Goal: Task Accomplishment & Management: Complete application form

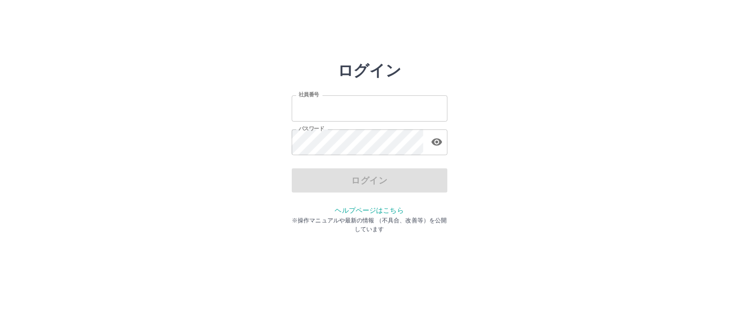
type input "*******"
click at [366, 181] on div "ログイン" at bounding box center [370, 180] width 156 height 24
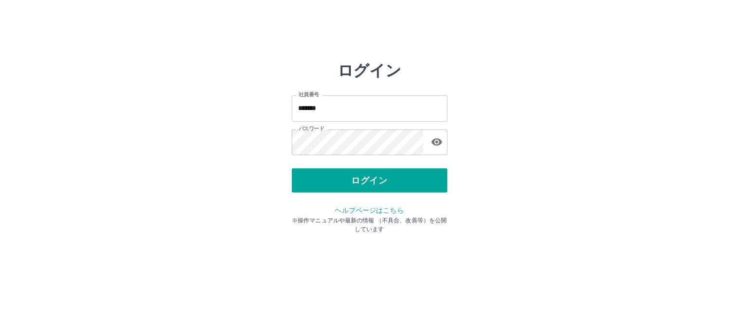
click at [366, 181] on button "ログイン" at bounding box center [370, 180] width 156 height 24
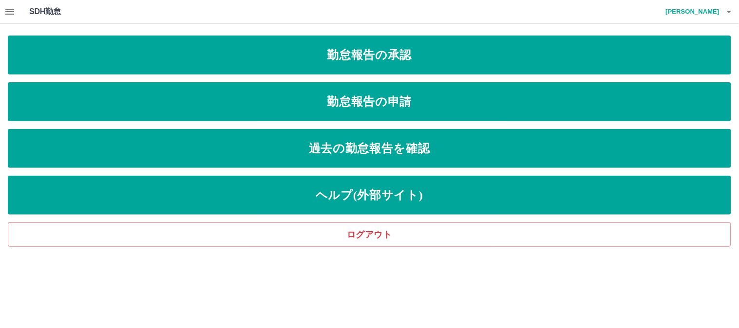
click at [13, 15] on icon "button" at bounding box center [10, 12] width 12 height 12
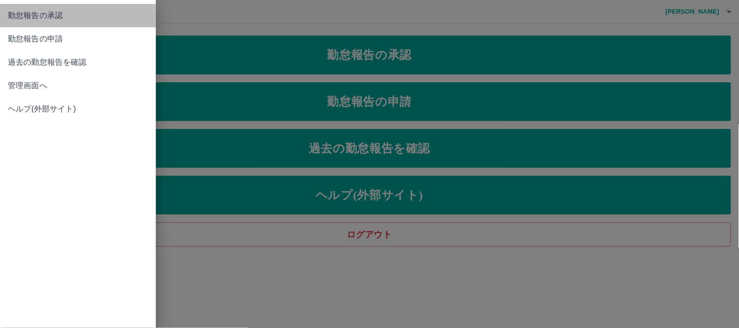
click at [26, 19] on span "勤怠報告の承認" at bounding box center [78, 16] width 140 height 12
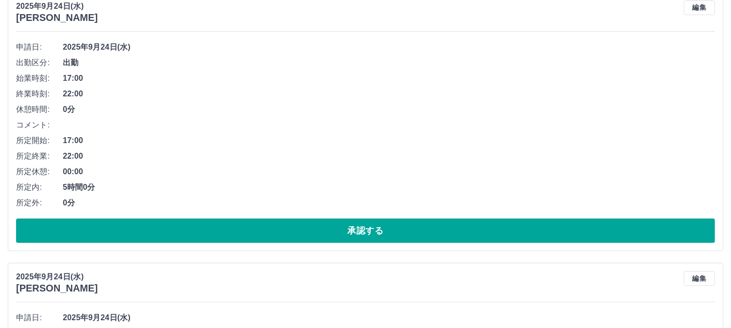
scroll to position [54, 0]
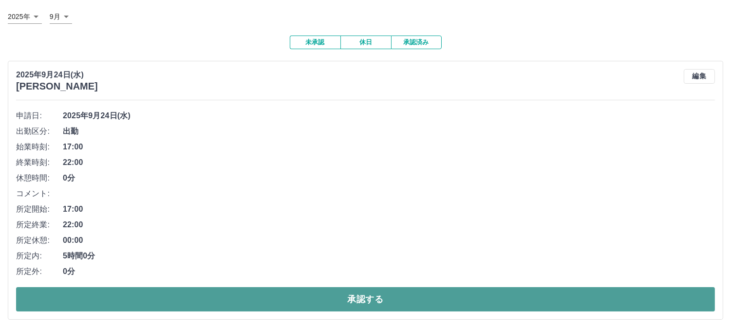
click at [322, 301] on button "承認する" at bounding box center [365, 299] width 699 height 24
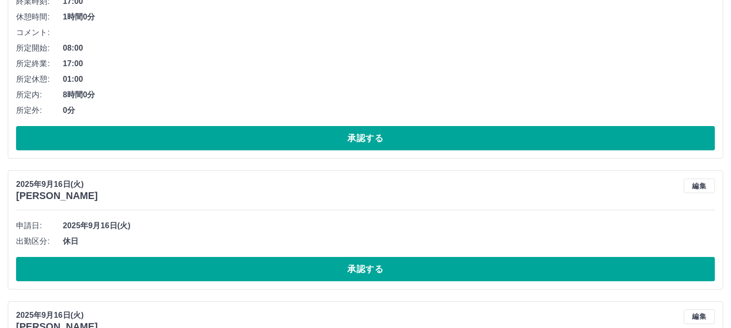
scroll to position [487, 0]
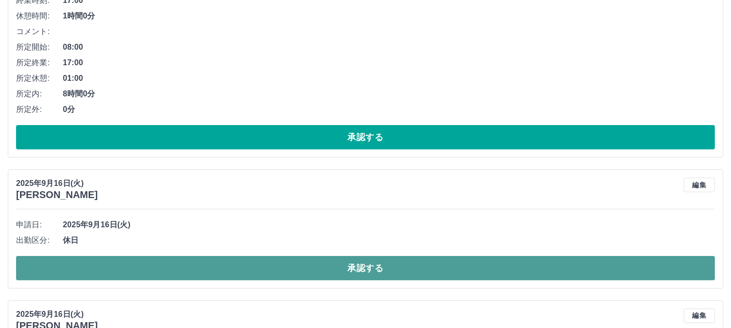
click at [279, 266] on button "承認する" at bounding box center [365, 268] width 699 height 24
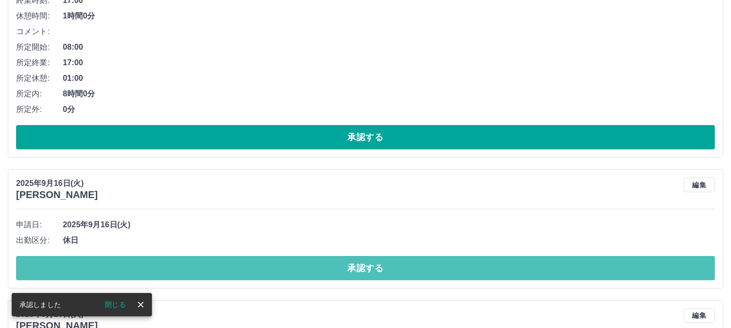
click at [279, 266] on button "承認する" at bounding box center [365, 268] width 699 height 24
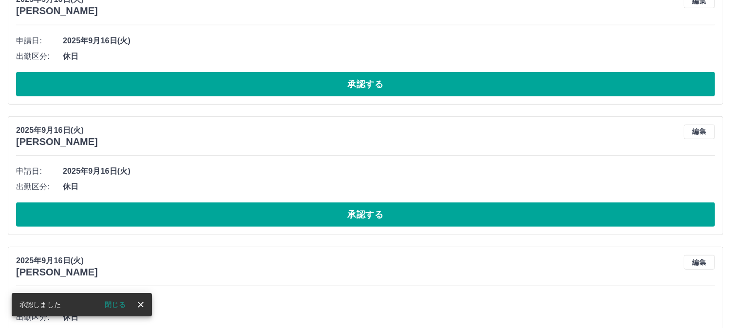
scroll to position [1082, 0]
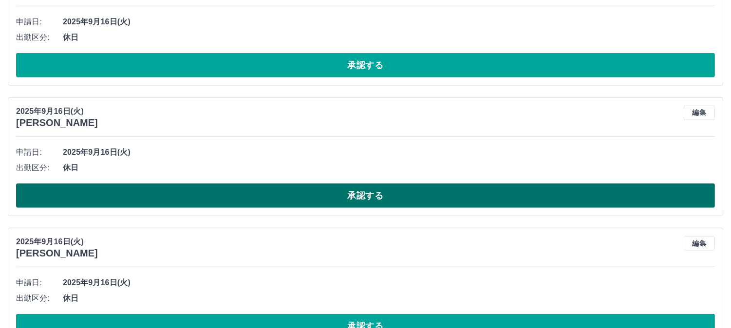
click at [290, 197] on button "承認する" at bounding box center [365, 196] width 699 height 24
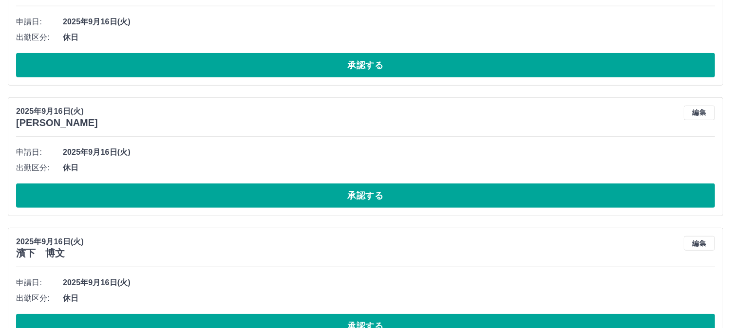
click at [290, 197] on button "承認する" at bounding box center [365, 196] width 699 height 24
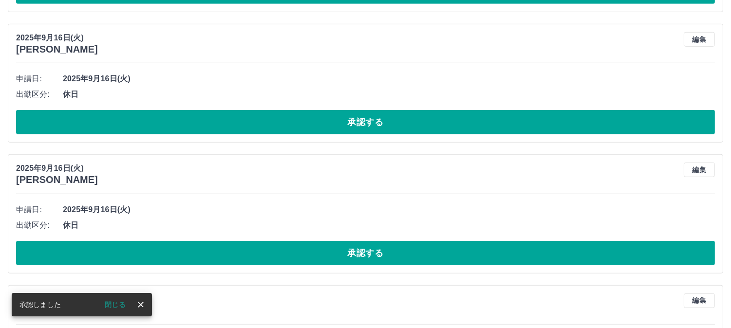
scroll to position [1352, 0]
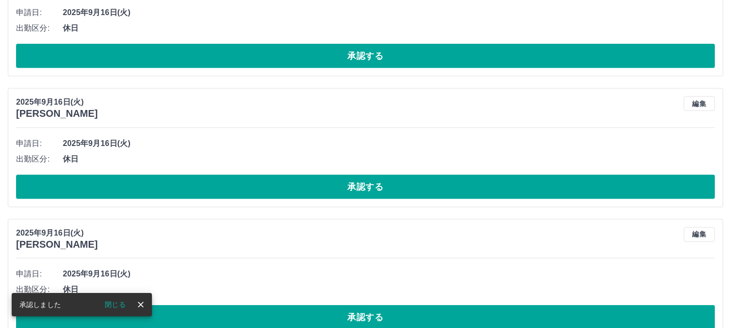
click at [290, 197] on button "承認する" at bounding box center [365, 187] width 699 height 24
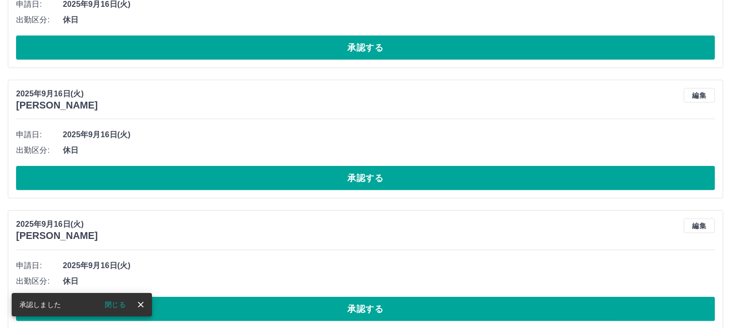
scroll to position [1623, 0]
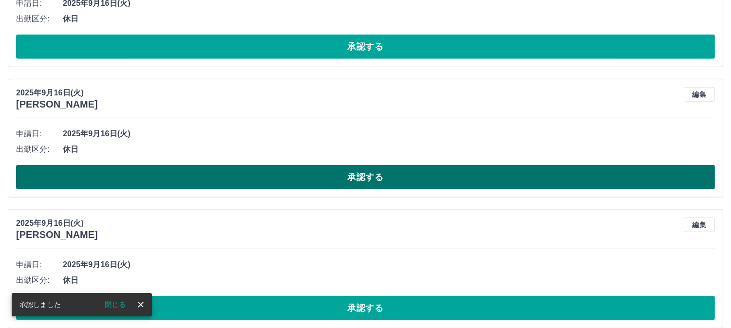
click at [294, 186] on button "承認する" at bounding box center [365, 177] width 699 height 24
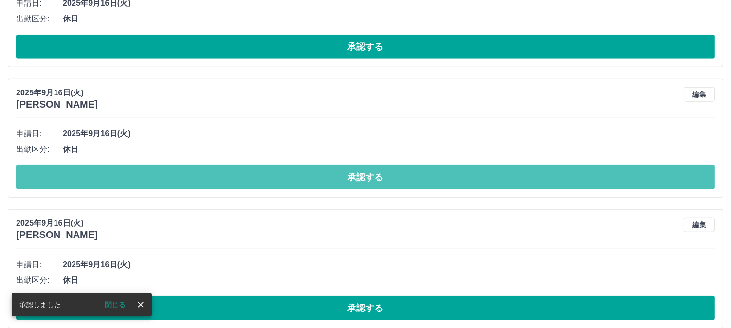
click at [294, 186] on button "承認する" at bounding box center [365, 177] width 699 height 24
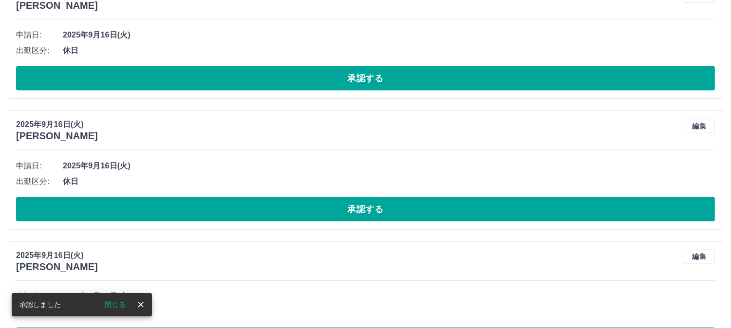
scroll to position [1731, 0]
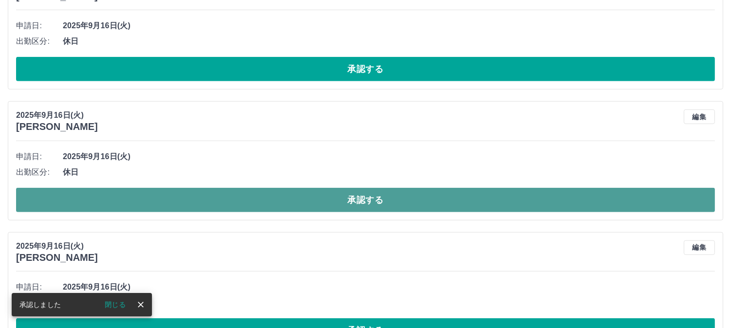
click at [296, 198] on button "承認する" at bounding box center [365, 200] width 699 height 24
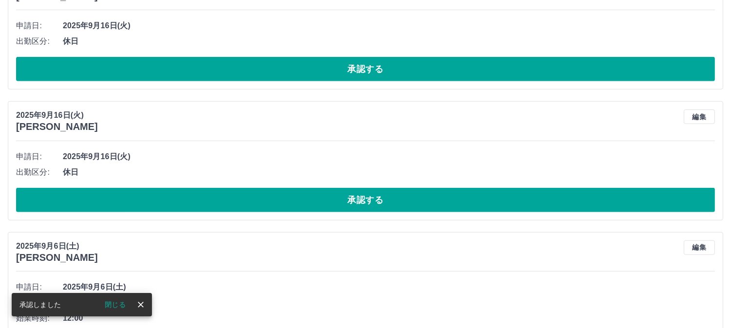
click at [296, 198] on button "承認する" at bounding box center [365, 200] width 699 height 24
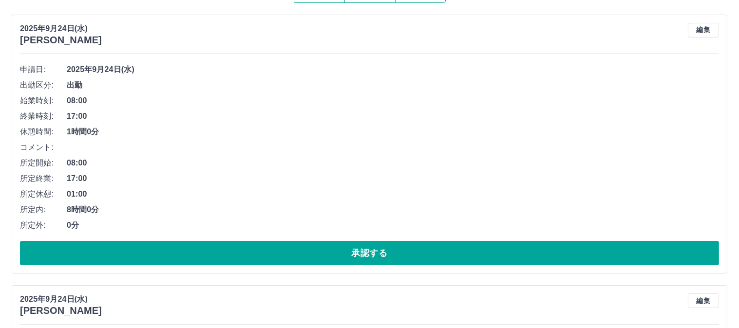
scroll to position [0, 0]
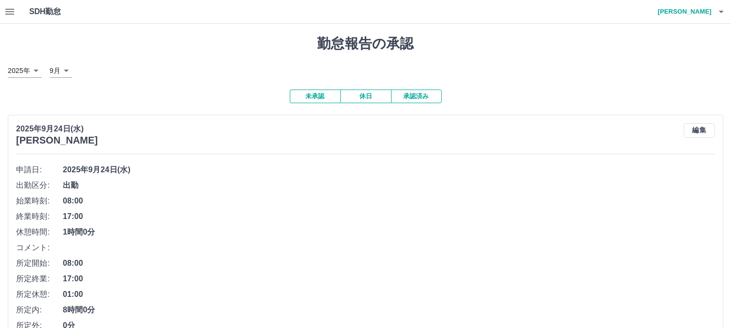
click at [8, 11] on icon "button" at bounding box center [10, 12] width 12 height 12
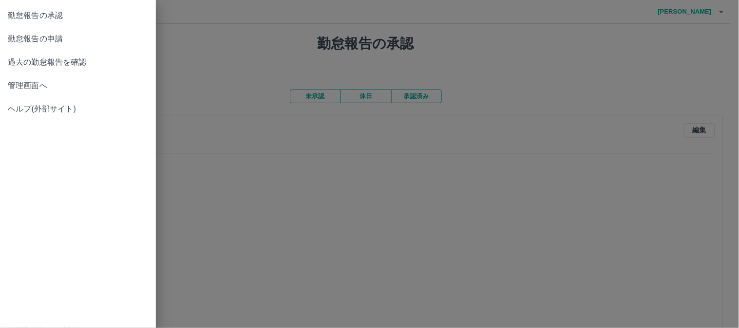
click at [47, 37] on span "勤怠報告の申請" at bounding box center [78, 39] width 140 height 12
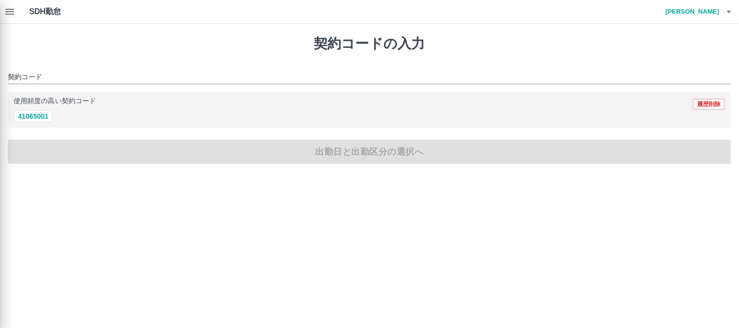
click at [40, 113] on div at bounding box center [369, 164] width 739 height 328
click at [40, 118] on div at bounding box center [369, 164] width 739 height 328
click at [36, 117] on div at bounding box center [369, 164] width 739 height 328
click at [11, 8] on div at bounding box center [369, 164] width 739 height 328
click at [22, 116] on div at bounding box center [369, 164] width 739 height 328
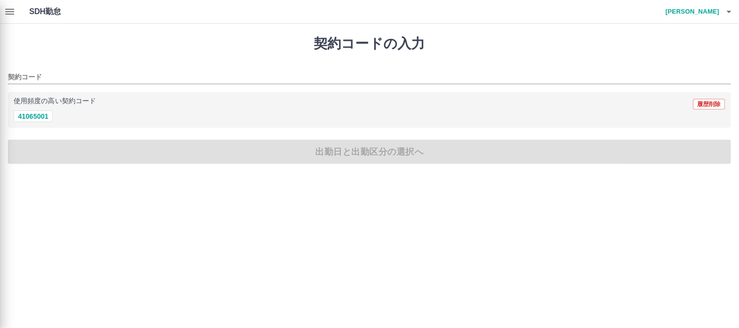
click at [16, 10] on div at bounding box center [369, 164] width 739 height 328
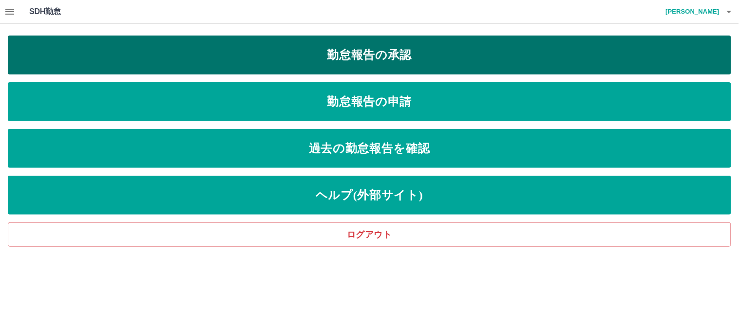
click at [343, 48] on link "勤怠報告の承認" at bounding box center [369, 55] width 723 height 39
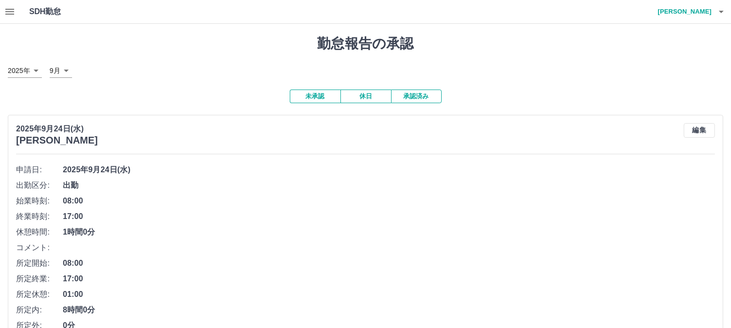
click at [5, 11] on icon "button" at bounding box center [10, 12] width 12 height 12
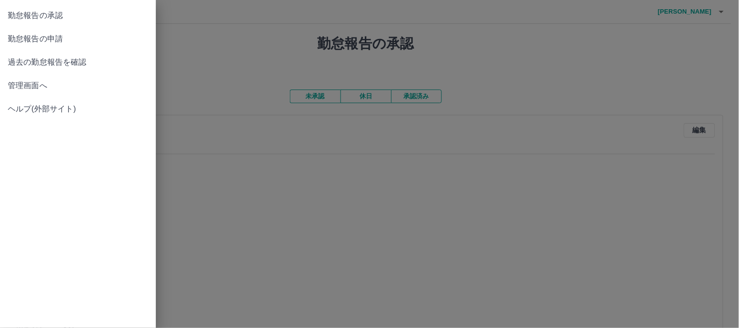
click at [46, 41] on span "勤怠報告の申請" at bounding box center [78, 39] width 140 height 12
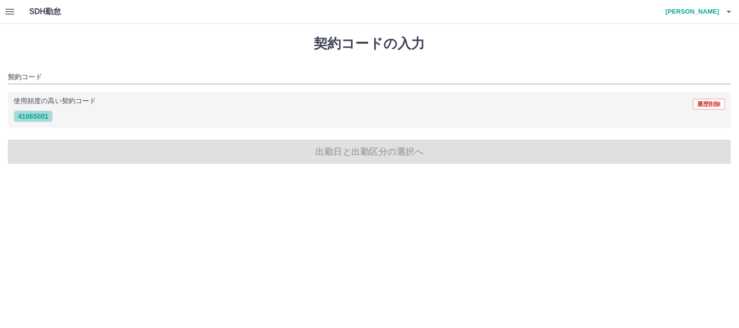
click at [28, 115] on button "41065001" at bounding box center [33, 117] width 39 height 12
type input "********"
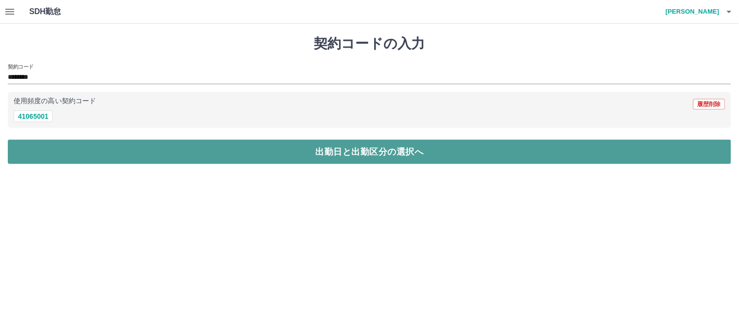
click at [66, 149] on button "出勤日と出勤区分の選択へ" at bounding box center [369, 152] width 723 height 24
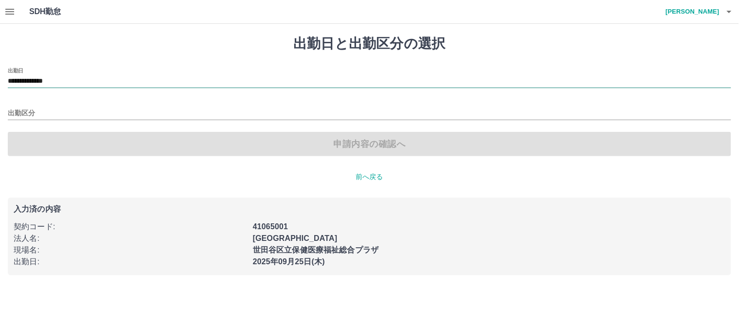
click at [89, 81] on input "**********" at bounding box center [369, 81] width 723 height 12
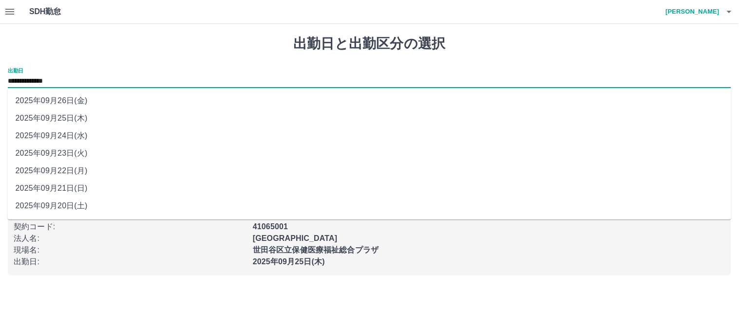
click at [79, 134] on li "2025年09月24日(水)" at bounding box center [370, 136] width 724 height 18
type input "**********"
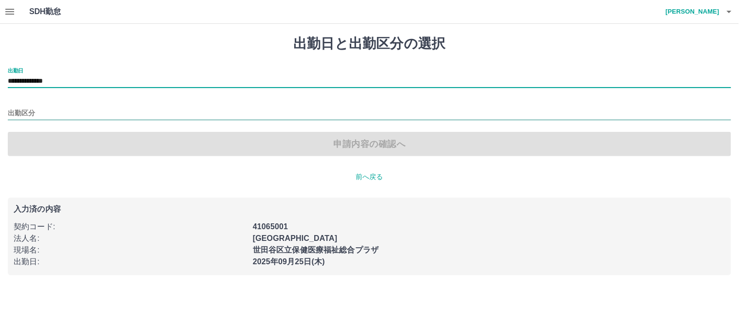
click at [50, 114] on input "出勤区分" at bounding box center [369, 114] width 723 height 12
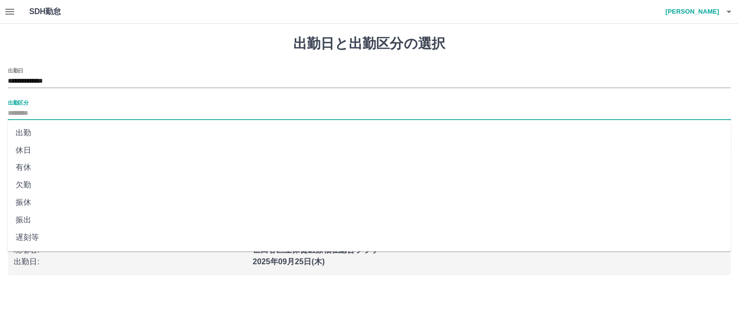
click at [49, 130] on li "出勤" at bounding box center [370, 133] width 724 height 18
type input "**"
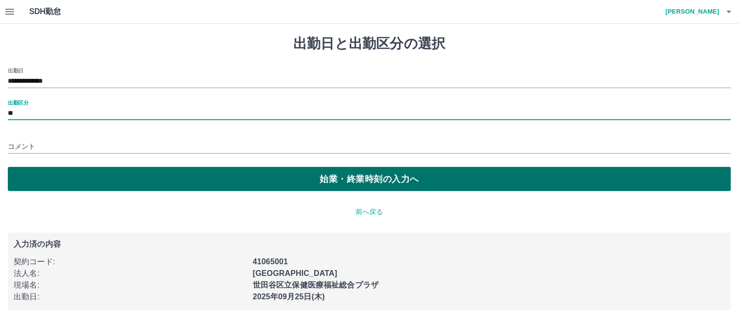
click at [88, 175] on button "始業・終業時刻の入力へ" at bounding box center [369, 179] width 723 height 24
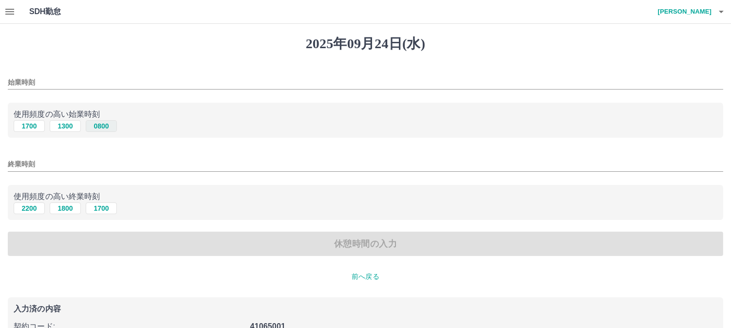
click at [99, 125] on button "0800" at bounding box center [101, 126] width 31 height 12
type input "****"
click at [93, 208] on button "1700" at bounding box center [101, 209] width 31 height 12
type input "****"
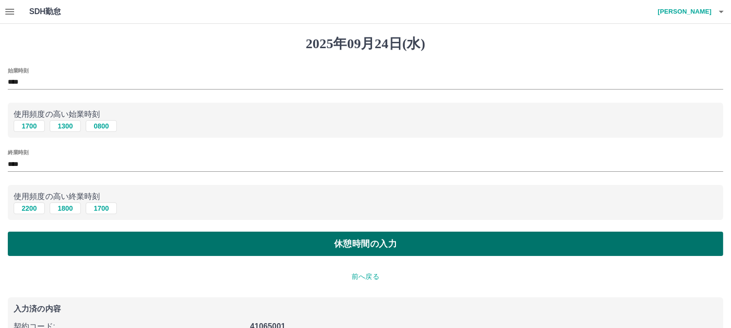
click at [126, 247] on button "休憩時間の入力" at bounding box center [365, 244] width 715 height 24
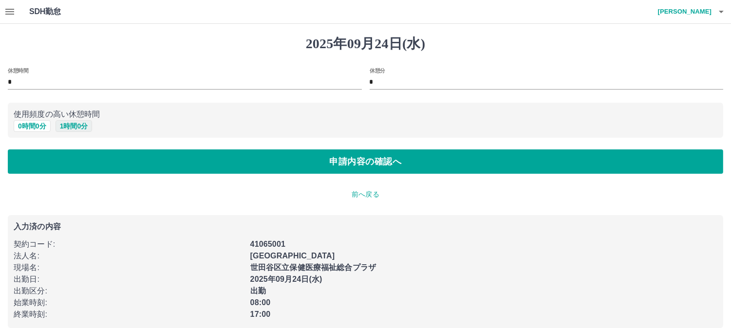
click at [83, 125] on button "1 時間 0 分" at bounding box center [74, 126] width 37 height 12
type input "*"
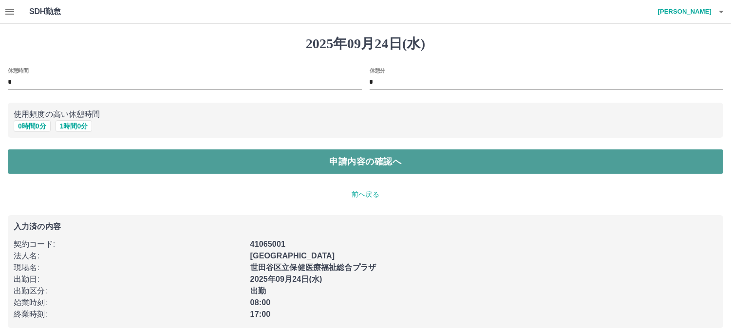
click at [100, 161] on button "申請内容の確認へ" at bounding box center [365, 161] width 715 height 24
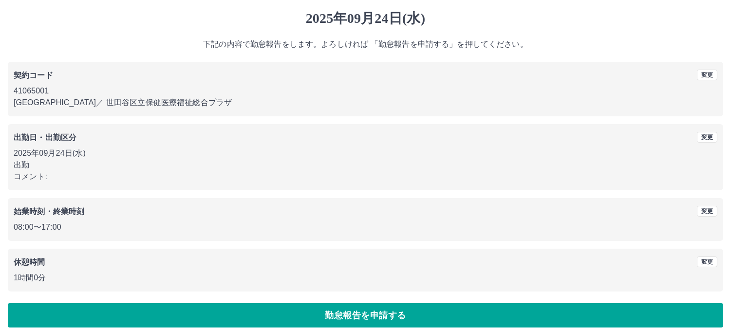
scroll to position [36, 0]
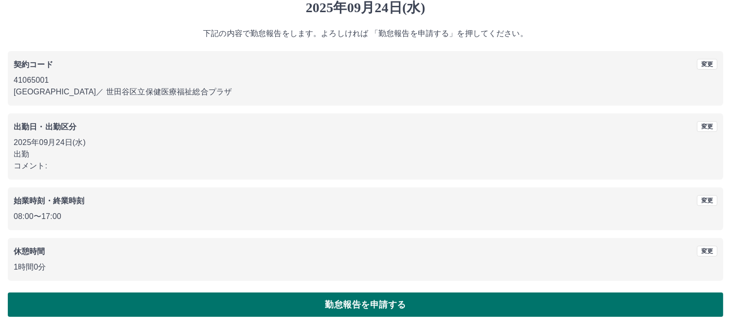
click at [125, 300] on button "勤怠報告を申請する" at bounding box center [365, 305] width 715 height 24
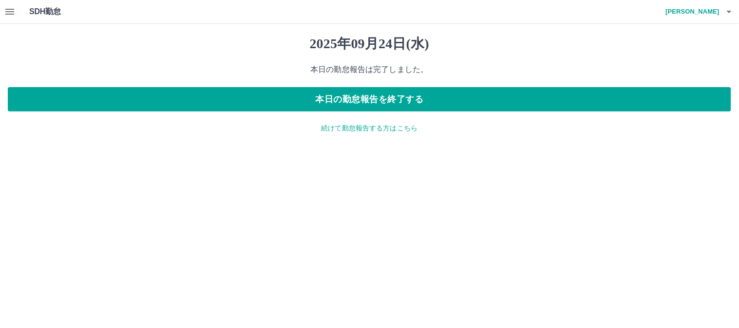
click at [347, 126] on p "続けて勤怠報告する方はこちら" at bounding box center [369, 128] width 723 height 10
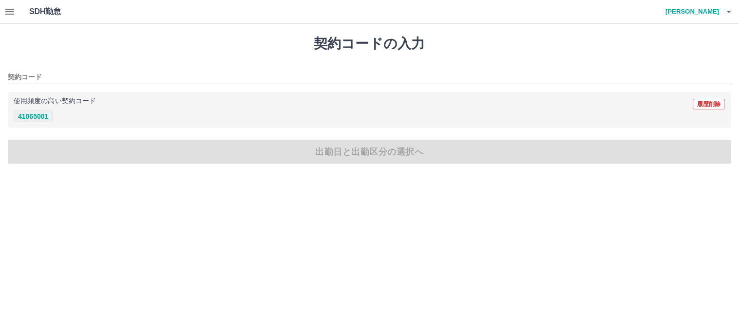
click at [20, 113] on button "41065001" at bounding box center [33, 117] width 39 height 12
type input "********"
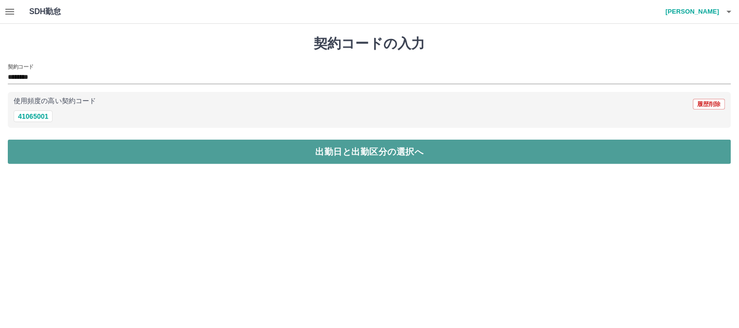
click at [41, 144] on button "出勤日と出勤区分の選択へ" at bounding box center [369, 152] width 723 height 24
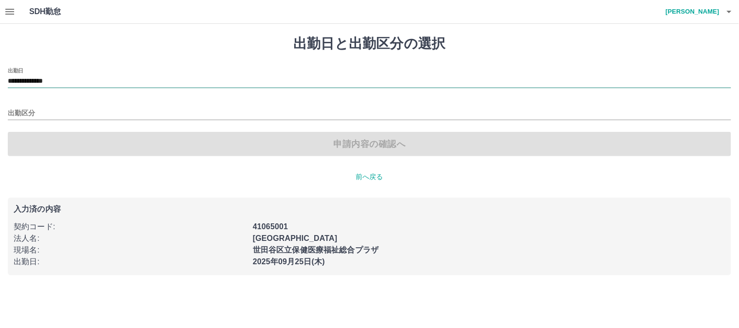
click at [90, 79] on input "**********" at bounding box center [369, 81] width 723 height 12
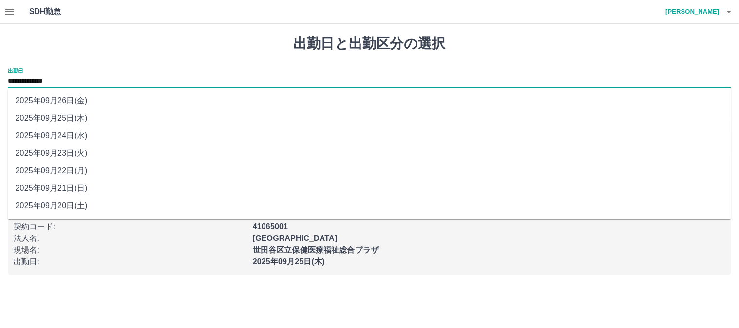
click at [75, 116] on li "2025年09月25日(木)" at bounding box center [370, 119] width 724 height 18
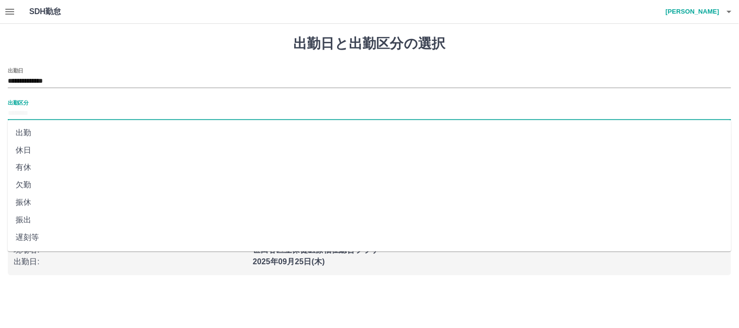
click at [30, 110] on input "出勤区分" at bounding box center [369, 114] width 723 height 12
click at [29, 132] on li "出勤" at bounding box center [370, 133] width 724 height 18
type input "**"
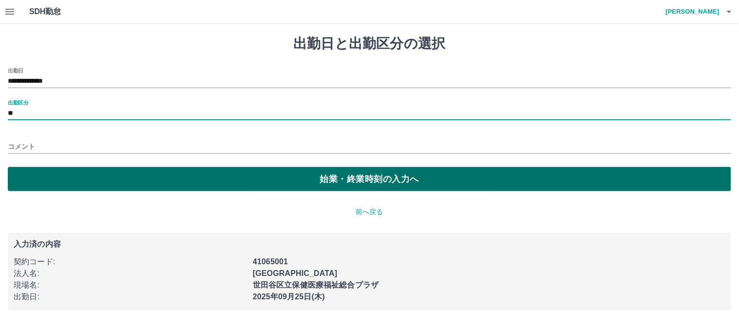
click at [55, 172] on button "始業・終業時刻の入力へ" at bounding box center [369, 179] width 723 height 24
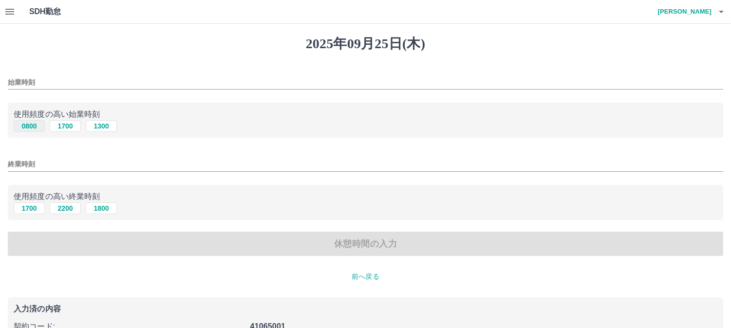
click at [40, 127] on button "0800" at bounding box center [29, 126] width 31 height 12
type input "****"
click at [30, 207] on button "1700" at bounding box center [29, 209] width 31 height 12
type input "****"
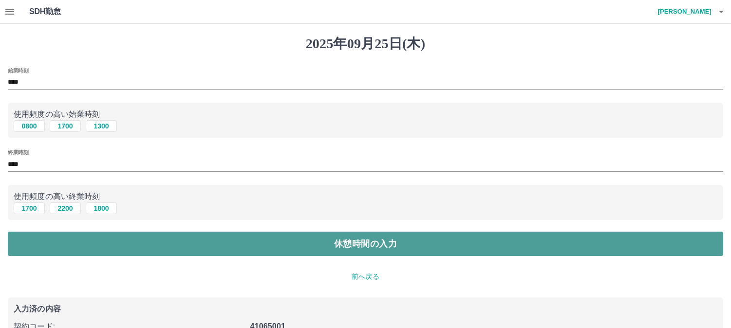
click at [88, 238] on button "休憩時間の入力" at bounding box center [365, 244] width 715 height 24
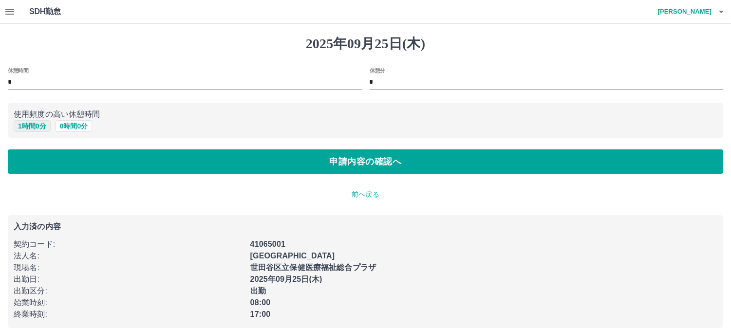
click at [45, 123] on button "1 時間 0 分" at bounding box center [32, 126] width 37 height 12
type input "*"
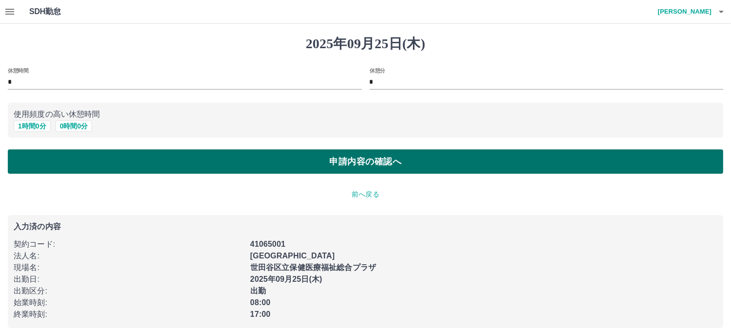
click at [62, 161] on button "申請内容の確認へ" at bounding box center [365, 161] width 715 height 24
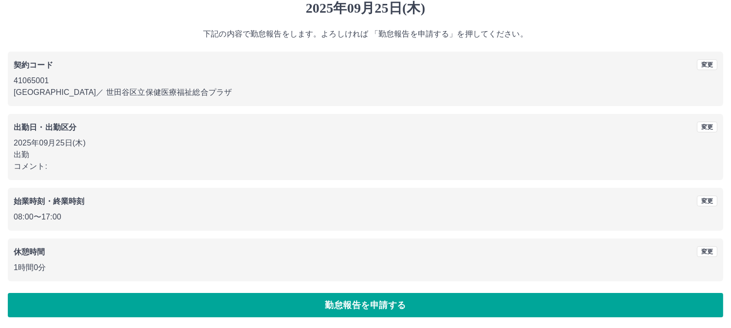
scroll to position [36, 0]
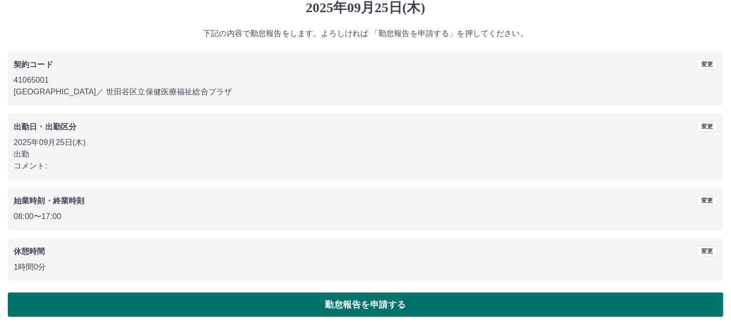
click at [152, 302] on button "勤怠報告を申請する" at bounding box center [365, 305] width 715 height 24
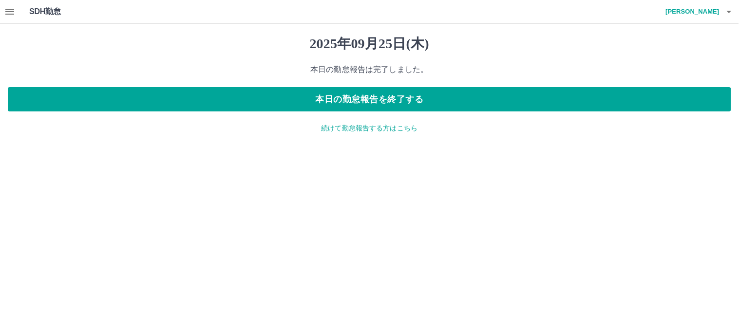
click at [10, 11] on icon "button" at bounding box center [9, 12] width 9 height 6
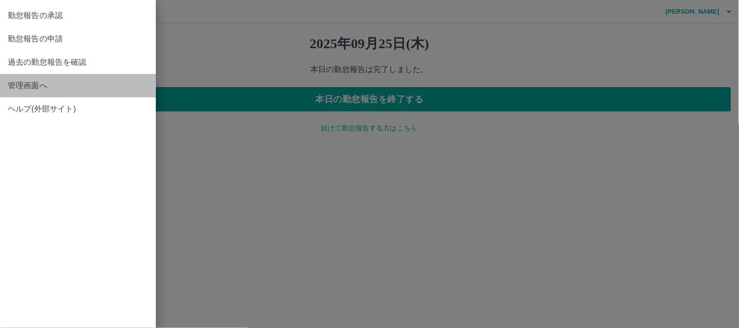
click at [17, 85] on span "管理画面へ" at bounding box center [78, 86] width 140 height 12
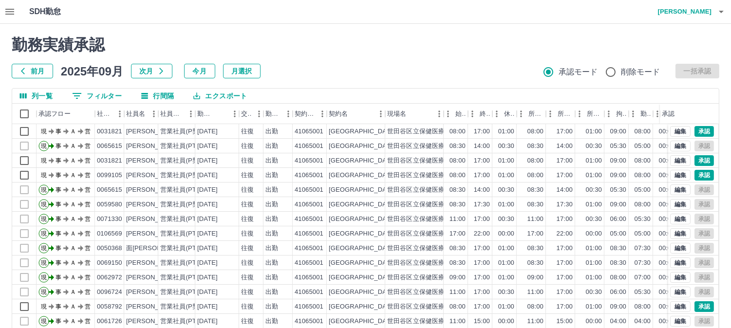
click at [708, 15] on h4 "[PERSON_NAME]" at bounding box center [682, 11] width 58 height 23
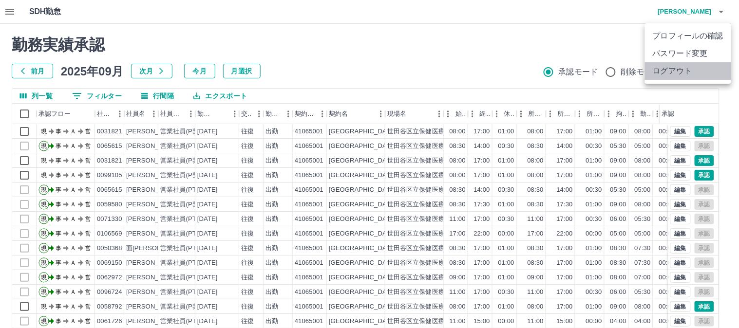
click at [697, 71] on li "ログアウト" at bounding box center [688, 71] width 86 height 18
